Goal: Task Accomplishment & Management: Use online tool/utility

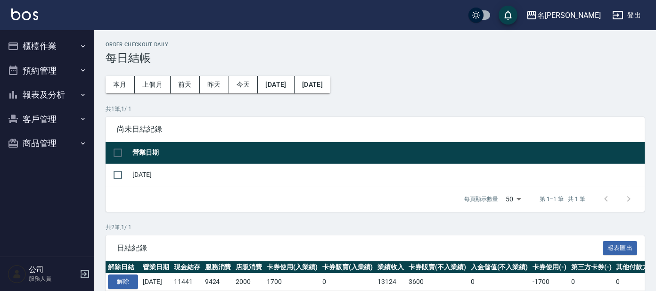
scroll to position [74, 0]
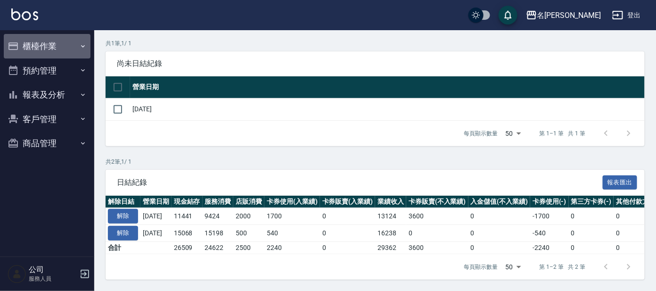
click at [42, 49] on button "櫃檯作業" at bounding box center [47, 46] width 87 height 24
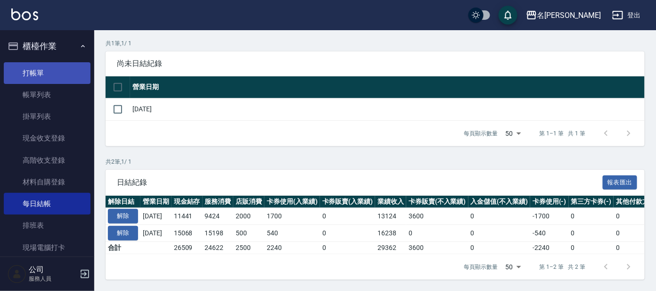
click at [46, 73] on link "打帳單" at bounding box center [47, 73] width 87 height 22
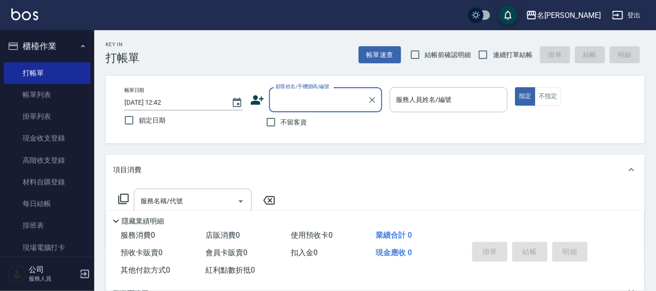
click at [291, 93] on input "顧客姓名/手機號碼/編號" at bounding box center [318, 99] width 90 height 16
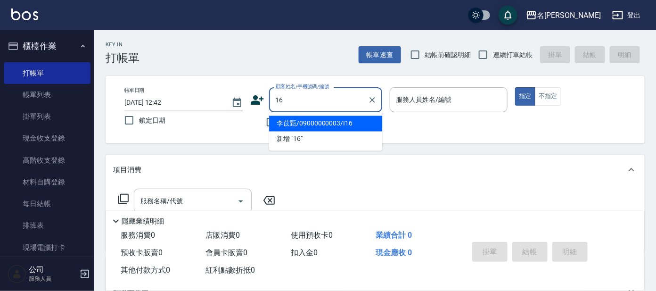
type input "李苡甄/09000000003/I16"
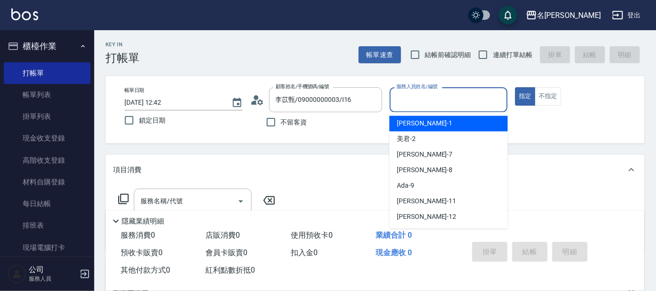
click at [395, 93] on input "服務人員姓名/編號" at bounding box center [449, 99] width 110 height 16
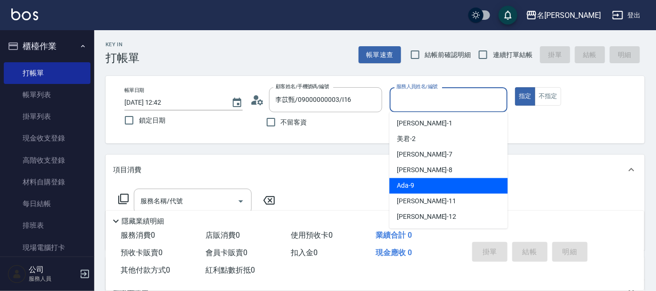
click at [417, 182] on div "Ada -9" at bounding box center [448, 186] width 118 height 16
type input "Ada-9"
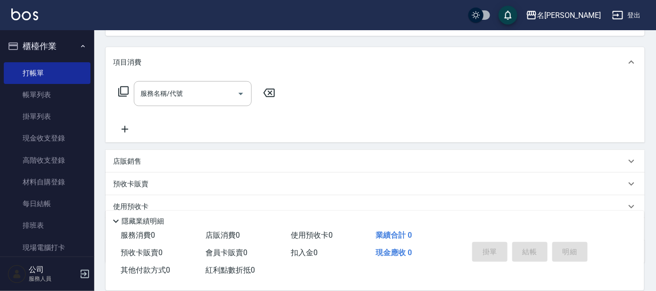
scroll to position [117, 0]
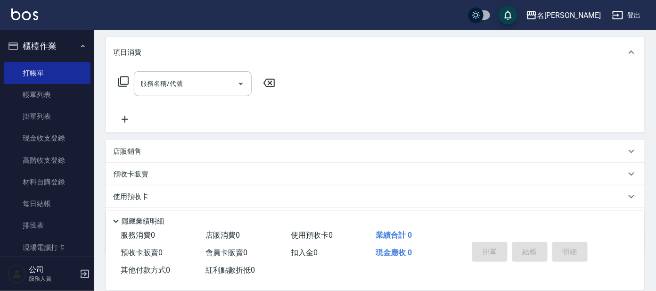
click at [122, 82] on icon at bounding box center [123, 81] width 11 height 11
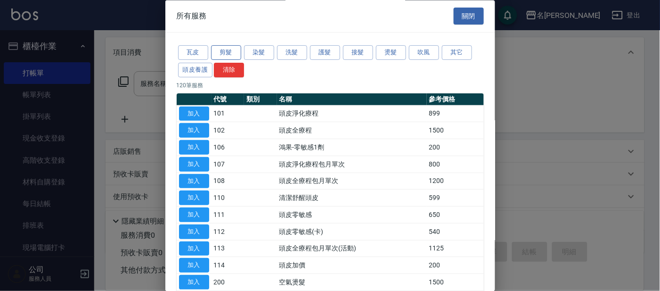
click at [222, 52] on button "剪髮" at bounding box center [226, 53] width 30 height 15
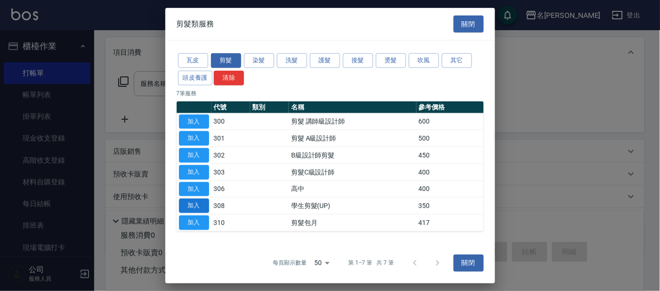
click at [194, 206] on button "加入" at bounding box center [194, 205] width 30 height 15
type input "學生剪髮(UP)(308)"
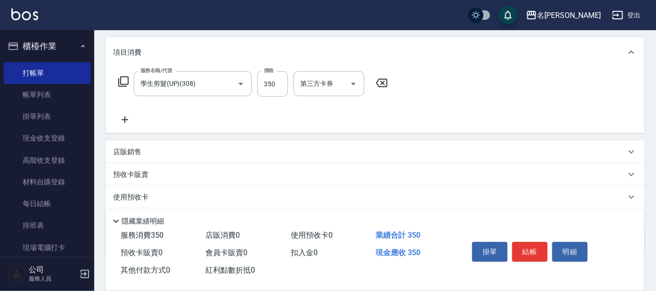
click at [122, 78] on icon at bounding box center [123, 81] width 11 height 11
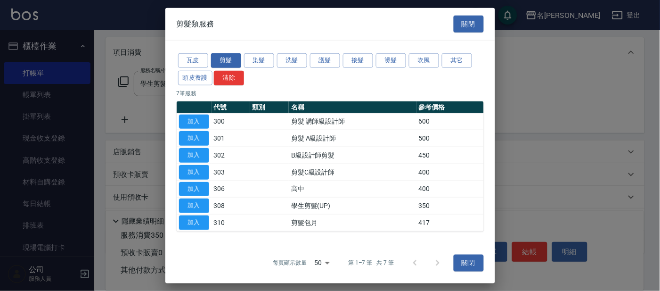
click at [518, 120] on div at bounding box center [330, 145] width 660 height 291
click at [475, 23] on button "關閉" at bounding box center [469, 23] width 30 height 17
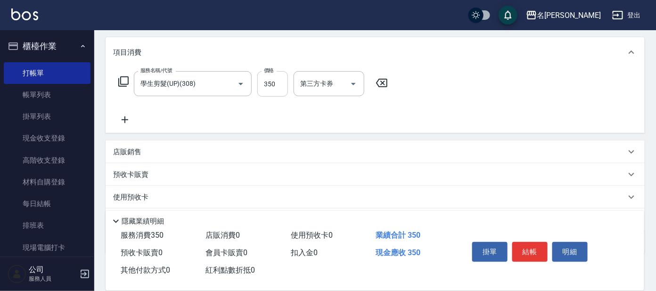
click at [270, 90] on input "350" at bounding box center [272, 83] width 31 height 25
type input "100"
click at [518, 245] on button "結帳" at bounding box center [529, 252] width 35 height 20
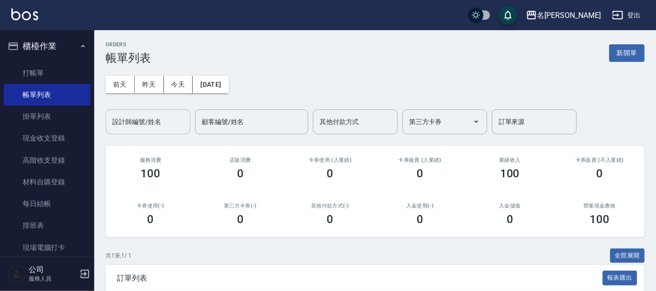
drag, startPoint x: 354, startPoint y: 193, endPoint x: 132, endPoint y: 119, distance: 233.4
click at [353, 193] on div "其他付款方式(-) 0" at bounding box center [330, 214] width 90 height 46
click at [49, 72] on link "打帳單" at bounding box center [47, 73] width 87 height 22
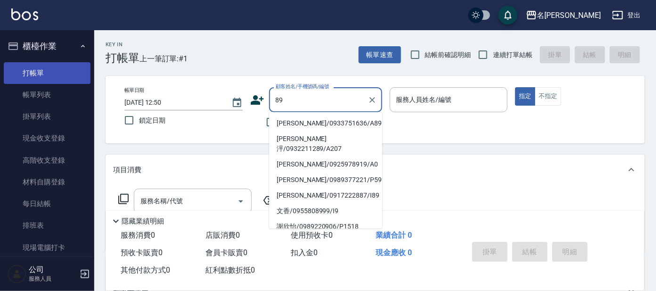
type input "[PERSON_NAME]/0933751636/A89"
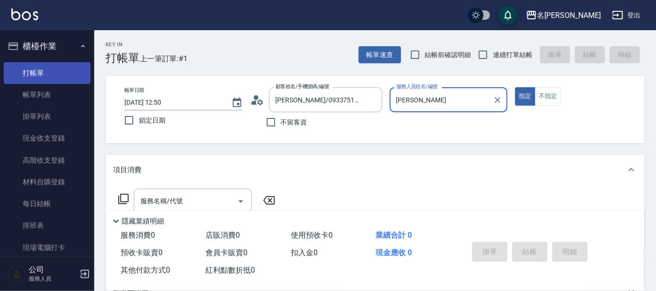
type input "宥"
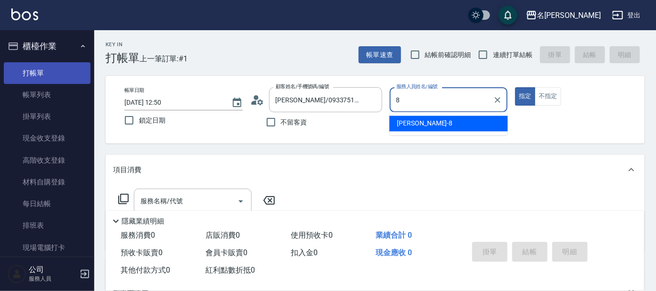
type input "[PERSON_NAME]-8"
type button "true"
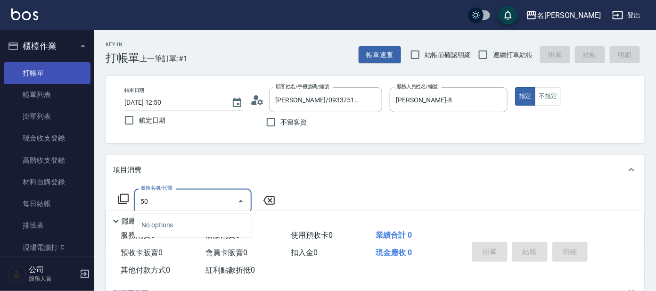
type input "501"
